Goal: Information Seeking & Learning: Learn about a topic

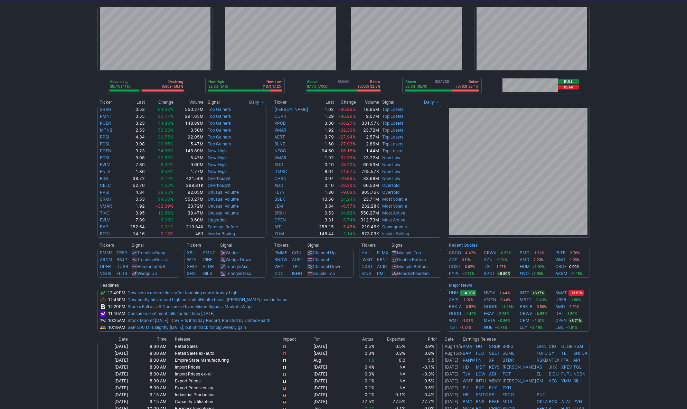
scroll to position [40, 0]
click at [634, 236] on div "Advancing 40.9% (4232) Declining (5708) 55.1% New High 82.6% (518) New Low (109…" at bounding box center [343, 271] width 687 height 542
click at [612, 286] on div "Advancing 40.9% (4232) Declining (5708) 55.1% New High 82.6% (518) New Low (109…" at bounding box center [343, 271] width 687 height 542
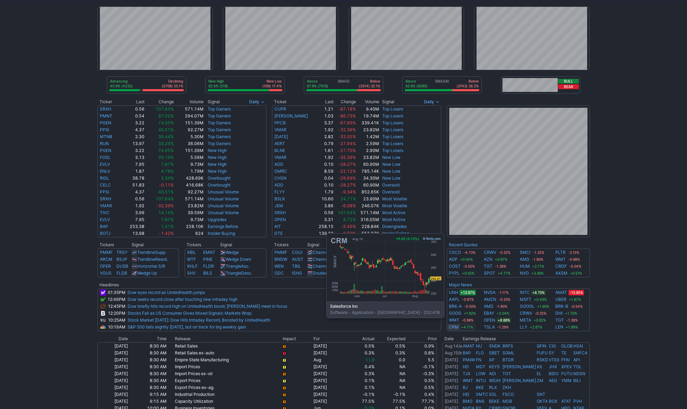
click at [454, 328] on link "CRM" at bounding box center [454, 327] width 10 height 7
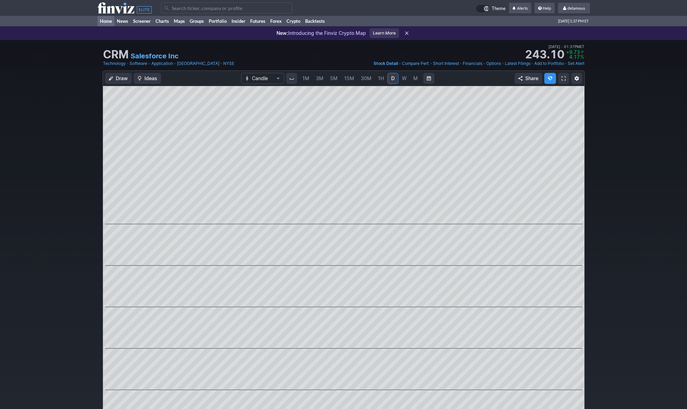
click at [106, 23] on link "Home" at bounding box center [106, 21] width 17 height 10
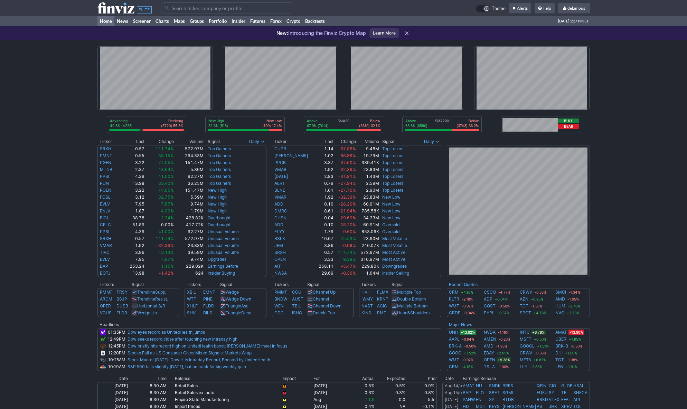
click at [627, 278] on div "Advancing 40.8% (4228) Declining (5720) 55.3% New High 82.6% (518) New Low (109…" at bounding box center [343, 311] width 687 height 542
click at [634, 164] on div "Advancing 41.2% (4260) Declining (5665) 54.7% New High 82.5% (523) New Low (111…" at bounding box center [343, 311] width 687 height 542
click at [626, 287] on div "Advancing 41.3% (4271) Declining (5696) 55.0% New High 82.1% (531) New Low (116…" at bounding box center [343, 311] width 687 height 542
click at [627, 312] on div "Advancing 41.3% (4271) Declining (5696) 55.0% New High 82.1% (531) New Low (116…" at bounding box center [343, 311] width 687 height 542
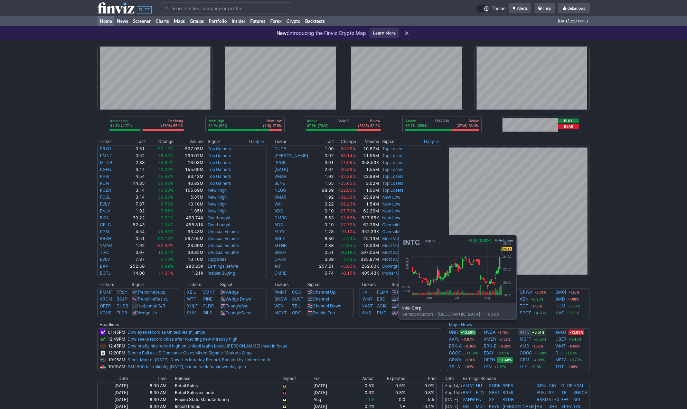
click at [526, 330] on link "INTC" at bounding box center [525, 332] width 10 height 7
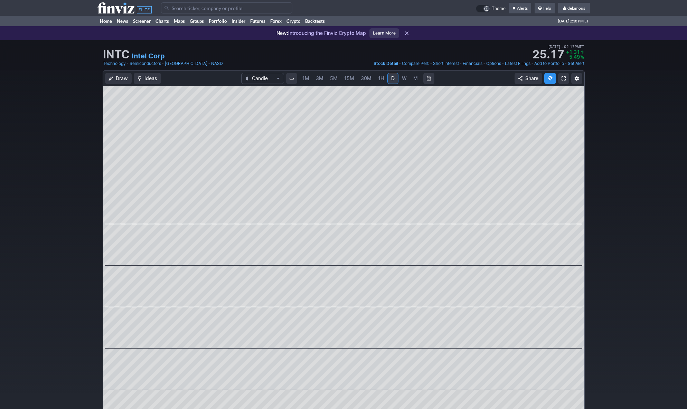
click at [67, 121] on div "Draw Ideas Candle 1M 3M 5M 15M 30M 1H D W M Share" at bounding box center [343, 254] width 687 height 367
click at [110, 20] on link "Home" at bounding box center [106, 21] width 17 height 10
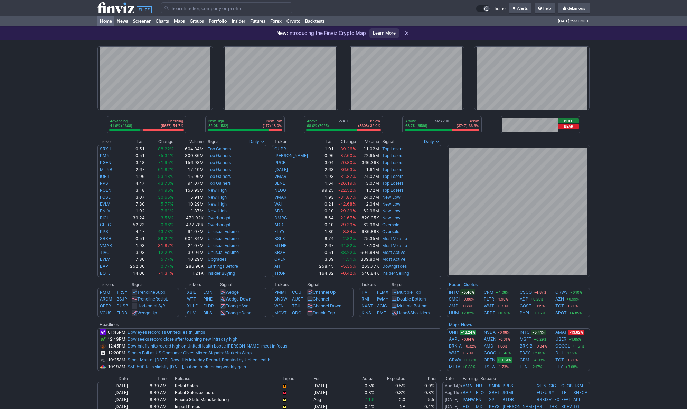
click at [631, 247] on div "Advancing 41.6% (4308) Declining (5657) 54.7% New High 82.0% (532) New Low (117…" at bounding box center [343, 311] width 687 height 542
